Goal: Transaction & Acquisition: Subscribe to service/newsletter

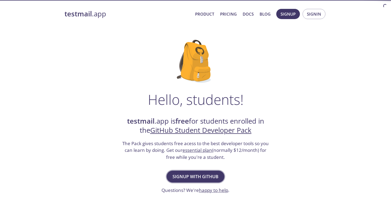
click at [195, 173] on span "Signup with GitHub" at bounding box center [196, 177] width 46 height 8
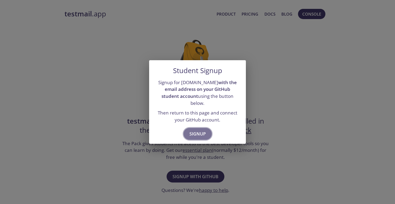
click at [204, 130] on span "Signup" at bounding box center [197, 134] width 16 height 8
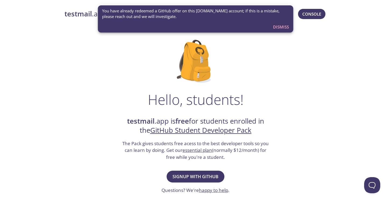
click at [278, 27] on span "Dismiss" at bounding box center [281, 26] width 16 height 7
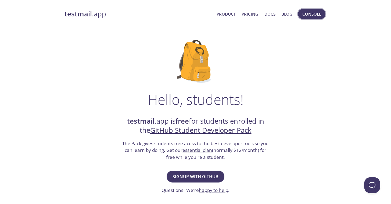
click at [310, 17] on span "Console" at bounding box center [311, 13] width 19 height 7
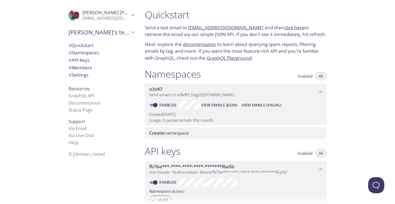
click at [290, 29] on link "click here" at bounding box center [294, 27] width 20 height 6
drag, startPoint x: 255, startPoint y: 28, endPoint x: 187, endPoint y: 28, distance: 68.0
click at [187, 28] on p "Send a test email to n3v97.test@inbox.testmail.app and then click here to retri…" at bounding box center [236, 31] width 182 height 14
click at [211, 24] on link "n3v97.test@inbox.testmail.app" at bounding box center [226, 27] width 76 height 6
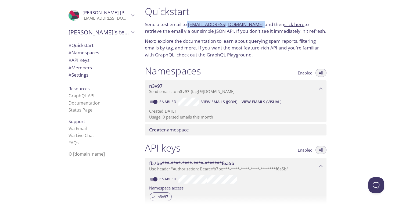
click at [244, 102] on span "View Emails (Visual)" at bounding box center [262, 102] width 40 height 6
click at [233, 43] on p "Next: explore the documentation to learn about querying spam reports, filtering…" at bounding box center [236, 48] width 182 height 21
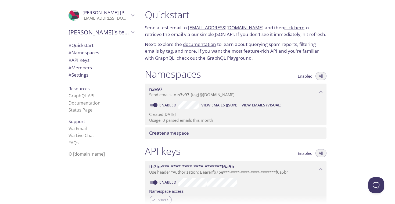
click at [203, 88] on span "n3v97" at bounding box center [233, 89] width 168 height 6
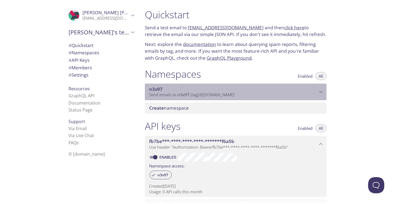
click at [204, 94] on span "Send emails to n3v97 . {tag} @inbox.testmail.app" at bounding box center [191, 94] width 85 height 5
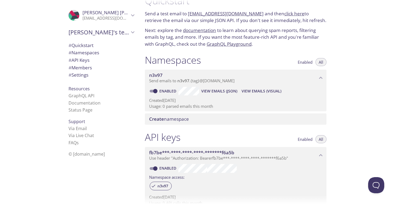
scroll to position [13, 0]
click at [198, 122] on span "Create namespace" at bounding box center [236, 120] width 175 height 6
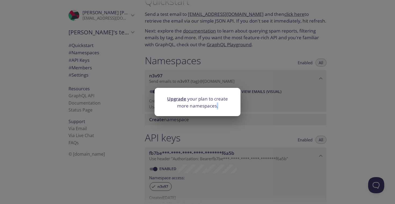
click at [198, 123] on div "Upgrade your plan to create more namespaces." at bounding box center [197, 102] width 395 height 204
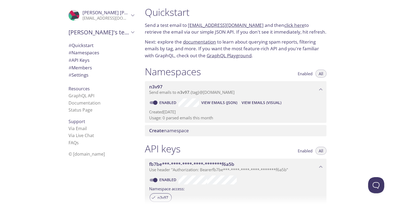
scroll to position [0, 0]
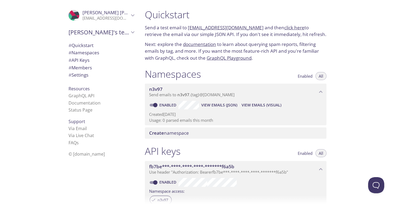
click at [214, 29] on link "n3v97.test@inbox.testmail.app" at bounding box center [226, 27] width 76 height 6
click at [295, 24] on div "Quickstart Send a test email to n3v97.test@inbox.testmail.app and then click he…" at bounding box center [236, 34] width 190 height 59
click at [289, 27] on link "click here" at bounding box center [294, 27] width 20 height 6
click at [254, 105] on span "View Emails (Visual)" at bounding box center [262, 105] width 40 height 6
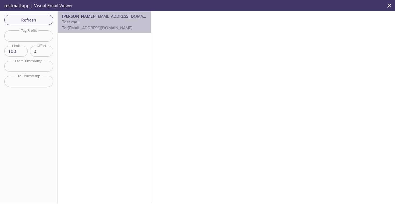
click at [109, 25] on span "To: n3v97.test@inbox.testmail.app" at bounding box center [97, 27] width 70 height 5
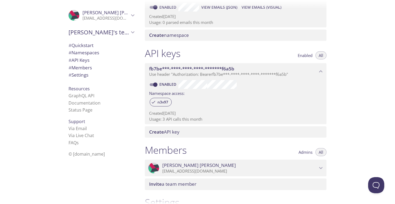
scroll to position [98, 0]
click at [186, 69] on span "fb7be***-****-****-****-*******f6a5b" at bounding box center [191, 69] width 85 height 6
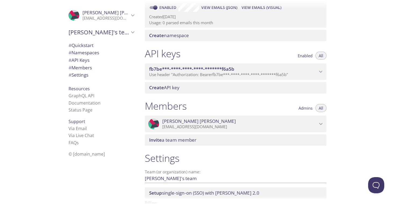
click at [186, 69] on span "fb7be***-****-****-****-*******f6a5b" at bounding box center [191, 69] width 85 height 6
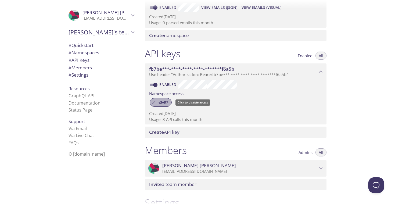
click at [166, 102] on span "n3v97" at bounding box center [162, 102] width 17 height 5
click at [167, 102] on span "n3v97" at bounding box center [162, 102] width 17 height 5
click at [303, 56] on span "Enabled" at bounding box center [305, 56] width 15 height 0
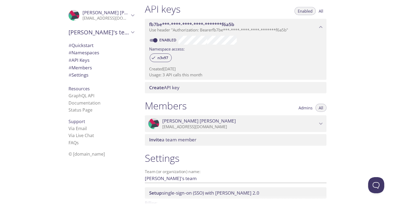
scroll to position [150, 0]
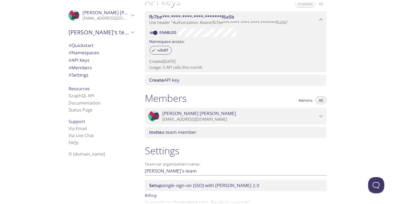
click at [165, 81] on span "Create API key" at bounding box center [164, 80] width 30 height 6
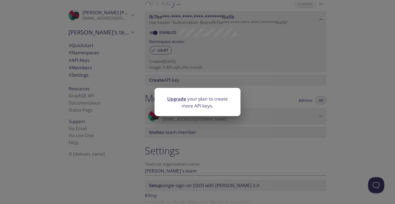
click at [173, 76] on div "Upgrade your plan to create more API keys." at bounding box center [197, 102] width 395 height 204
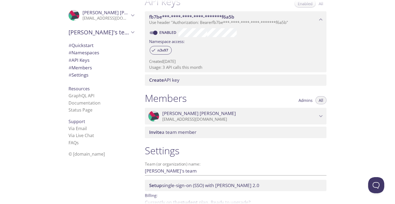
scroll to position [178, 0]
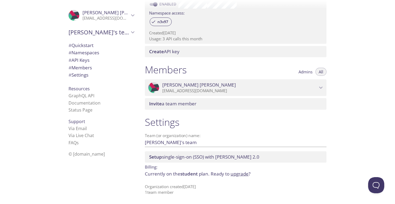
click at [72, 42] on span "# Quickstart" at bounding box center [102, 45] width 66 height 7
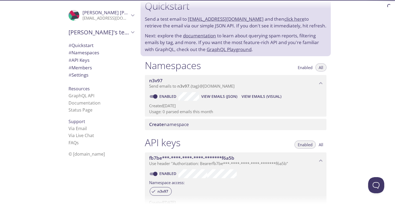
click at [69, 49] on span "# Namespaces" at bounding box center [84, 52] width 31 height 6
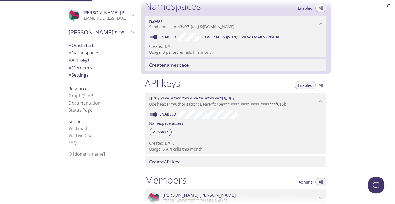
click at [75, 59] on span "# API Keys" at bounding box center [79, 60] width 21 height 6
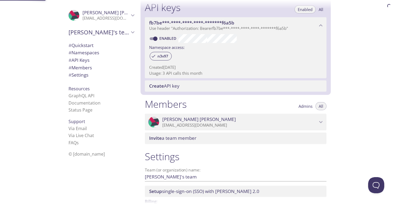
scroll to position [145, 0]
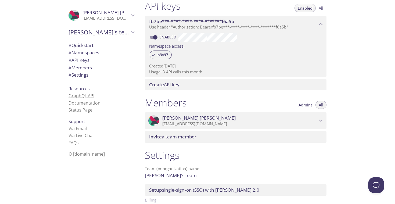
click at [76, 98] on link "GraphQL API" at bounding box center [82, 96] width 26 height 6
